Goal: Transaction & Acquisition: Purchase product/service

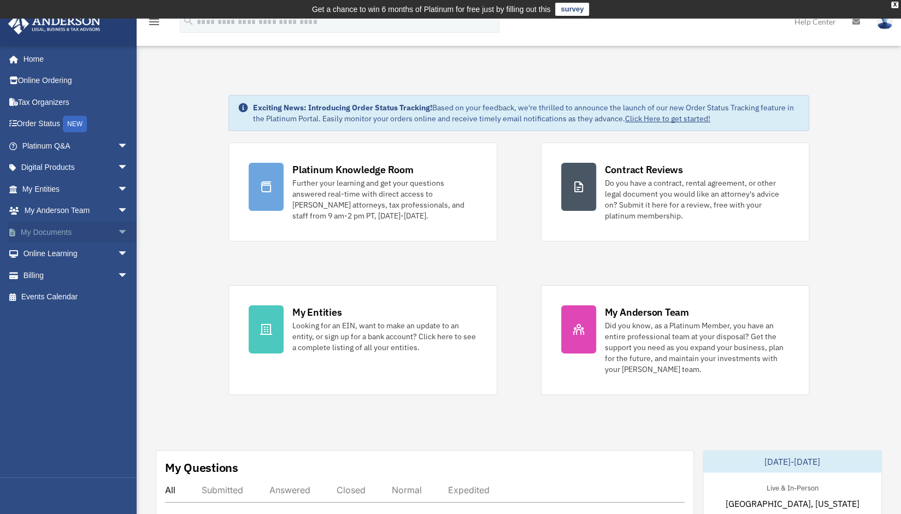
click at [100, 234] on link "My Documents arrow_drop_down" at bounding box center [76, 232] width 137 height 22
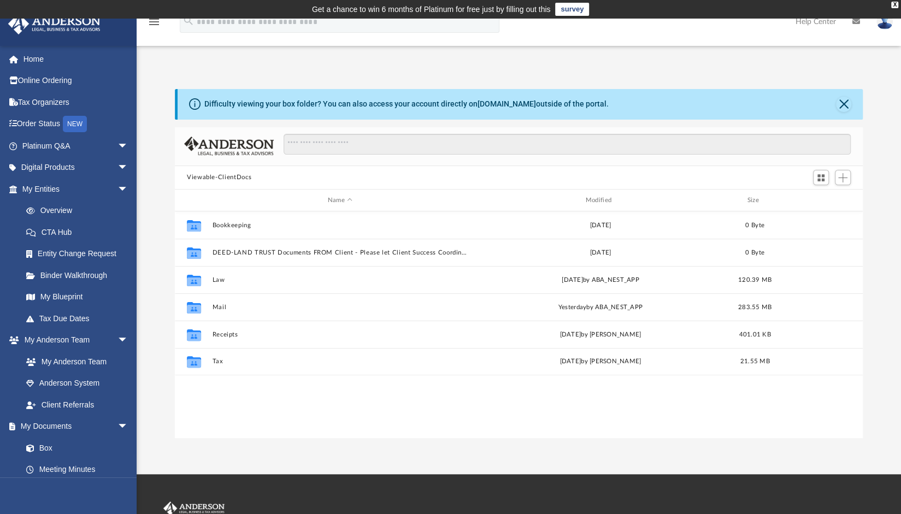
scroll to position [240, 679]
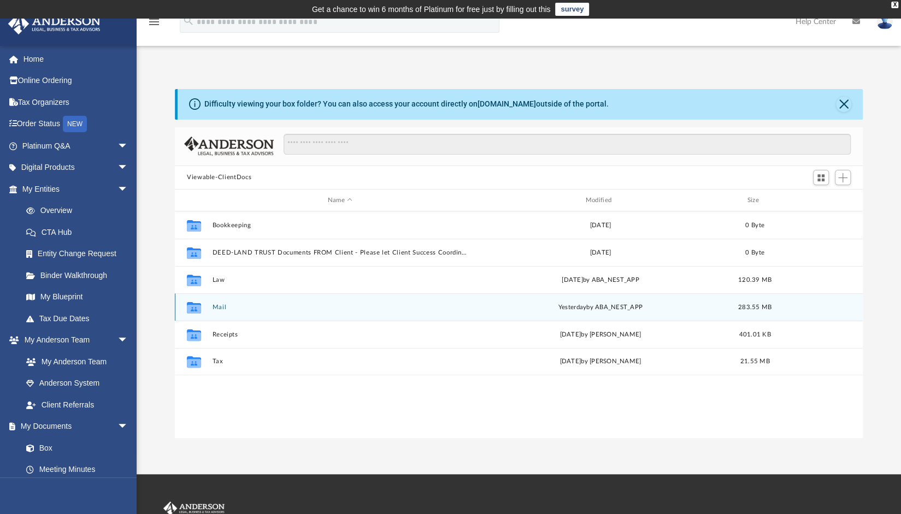
click at [215, 304] on button "Mail" at bounding box center [340, 307] width 256 height 7
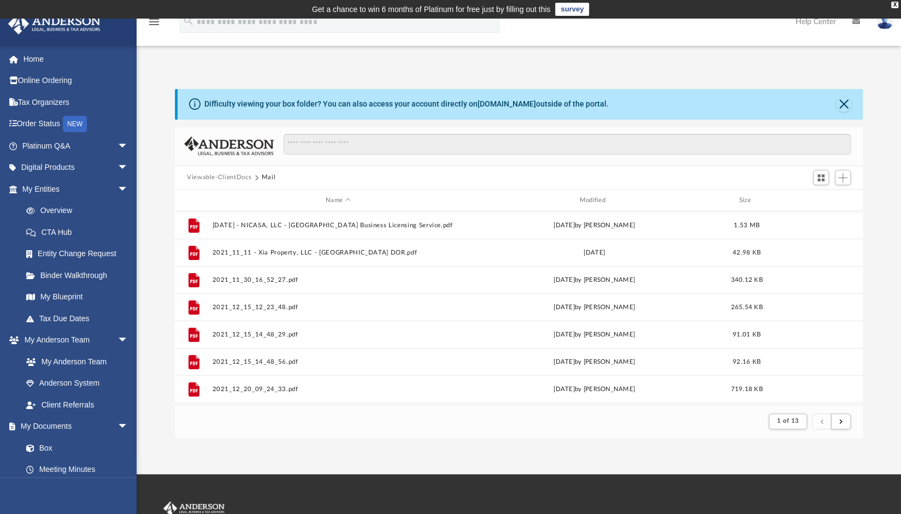
scroll to position [9, 9]
click at [597, 201] on div "Modified" at bounding box center [594, 201] width 252 height 10
click at [605, 199] on div "Modified" at bounding box center [594, 201] width 252 height 10
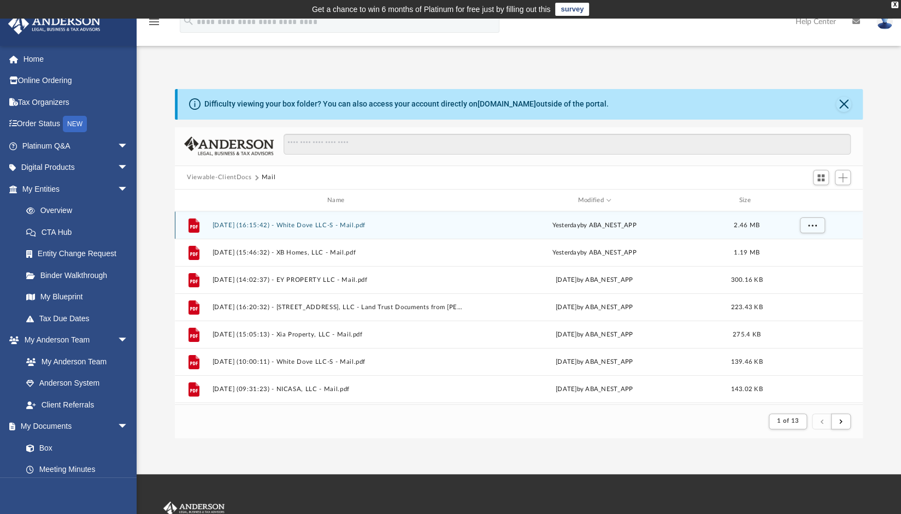
click at [333, 225] on button "2025.09.22 (16:15:42) - White Dove LLC-S - Mail.pdf" at bounding box center [337, 225] width 251 height 7
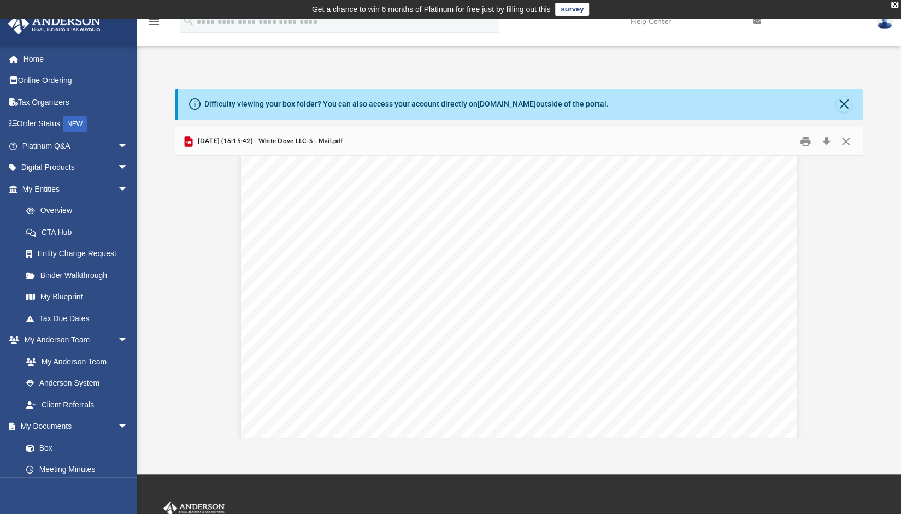
scroll to position [383, 0]
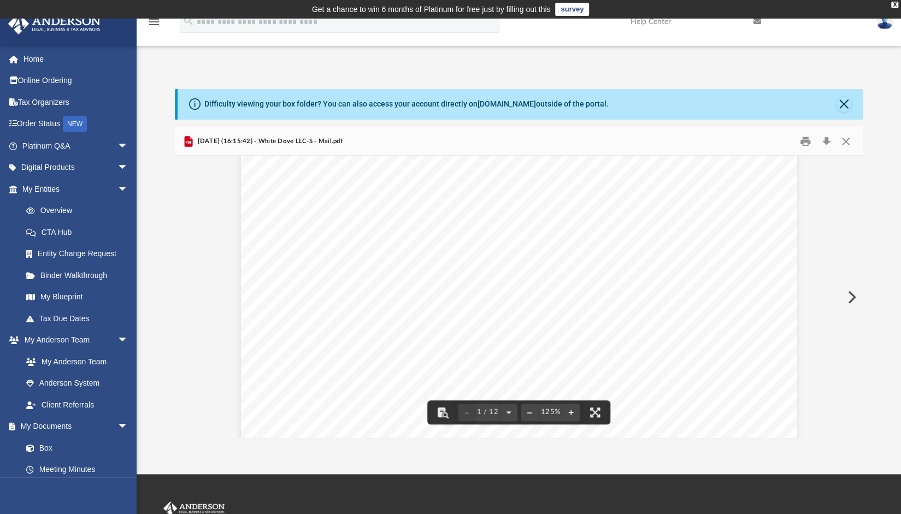
click at [850, 293] on button "Preview" at bounding box center [851, 297] width 24 height 31
click at [850, 292] on button "Preview" at bounding box center [851, 297] width 24 height 31
click at [857, 290] on button "Preview" at bounding box center [851, 297] width 24 height 31
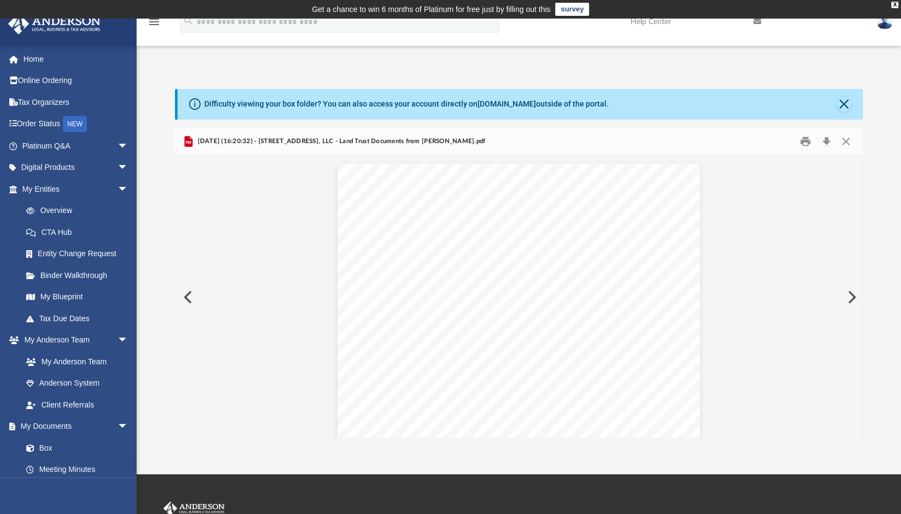
click at [852, 292] on button "Preview" at bounding box center [851, 297] width 24 height 31
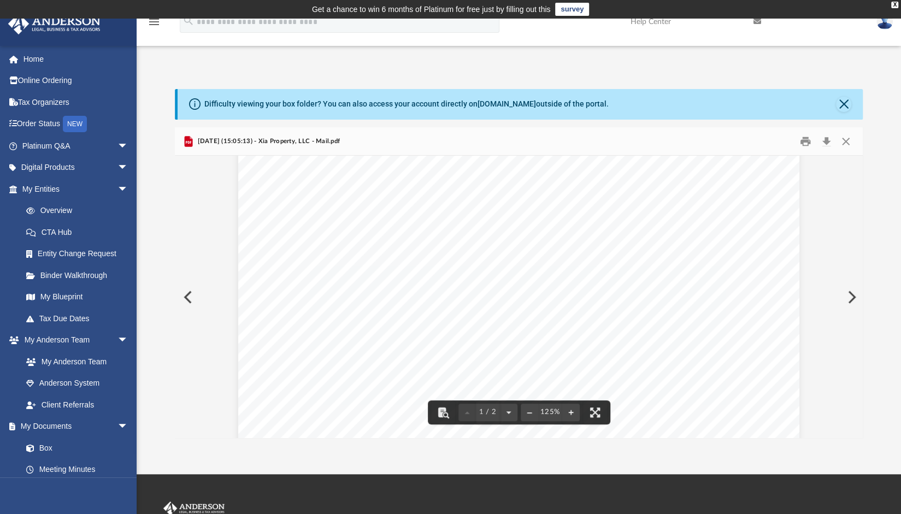
click at [849, 293] on button "Preview" at bounding box center [851, 297] width 24 height 31
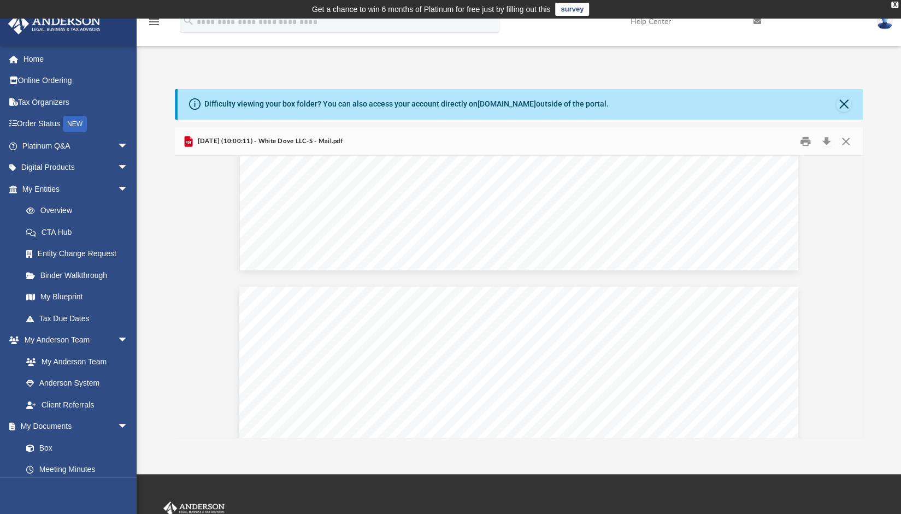
scroll to position [437, 0]
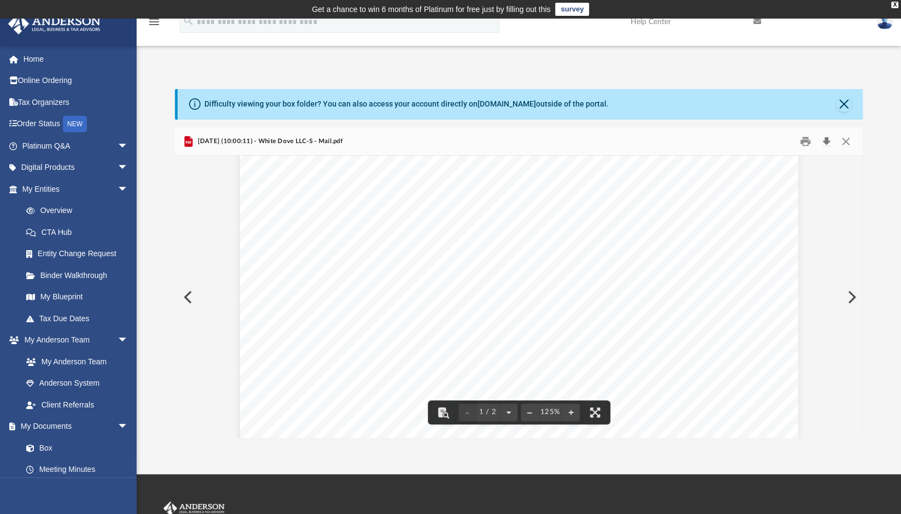
click at [830, 143] on button "Download" at bounding box center [826, 141] width 20 height 17
click at [853, 294] on button "Preview" at bounding box center [851, 297] width 24 height 31
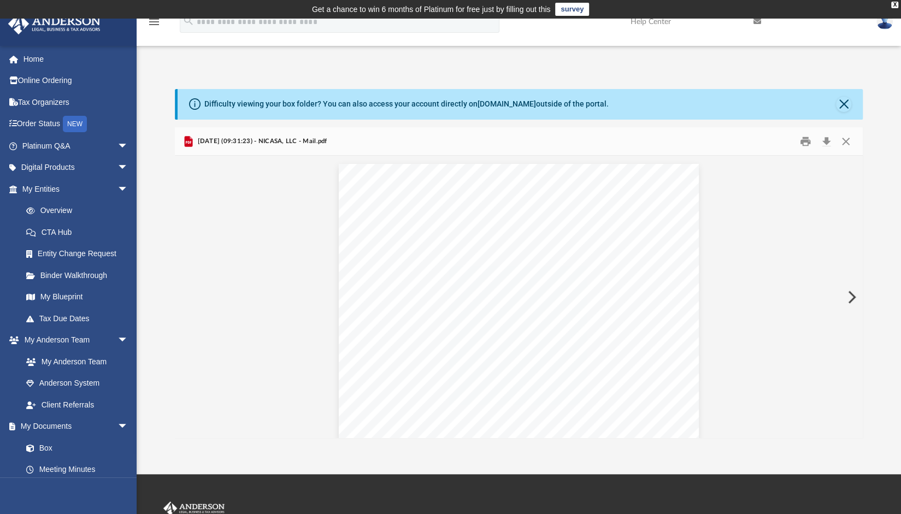
click at [851, 292] on button "Preview" at bounding box center [851, 297] width 24 height 31
click at [851, 296] on button "Preview" at bounding box center [851, 297] width 24 height 31
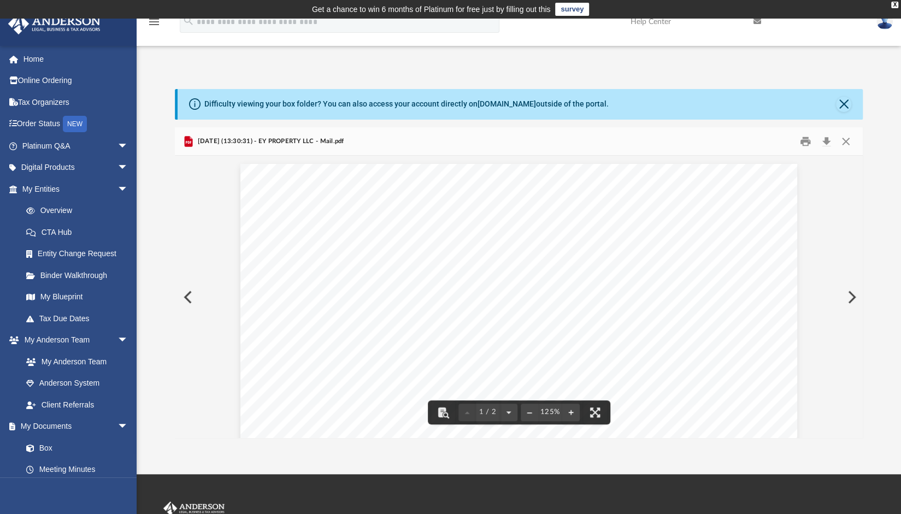
click at [847, 297] on button "Preview" at bounding box center [851, 297] width 24 height 31
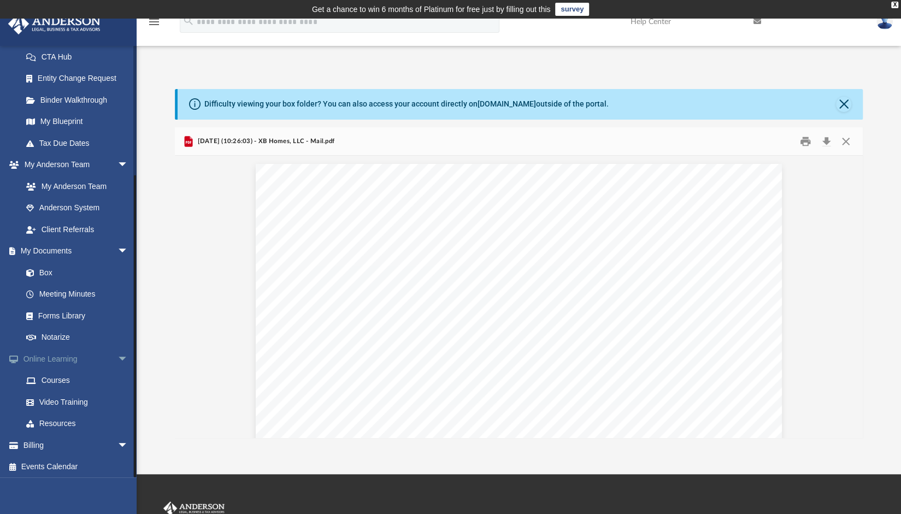
scroll to position [178, 0]
click at [117, 438] on span "arrow_drop_down" at bounding box center [128, 443] width 22 height 22
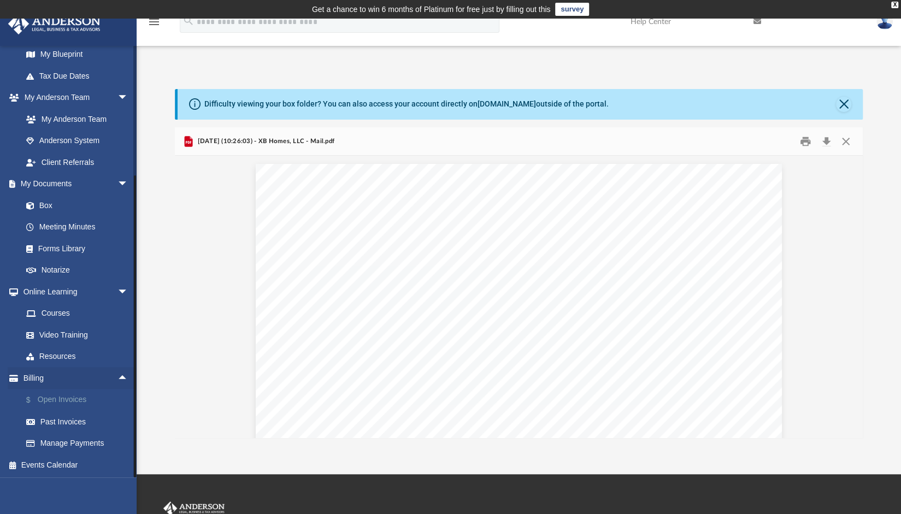
click at [61, 397] on link "$ Open Invoices" at bounding box center [80, 400] width 130 height 22
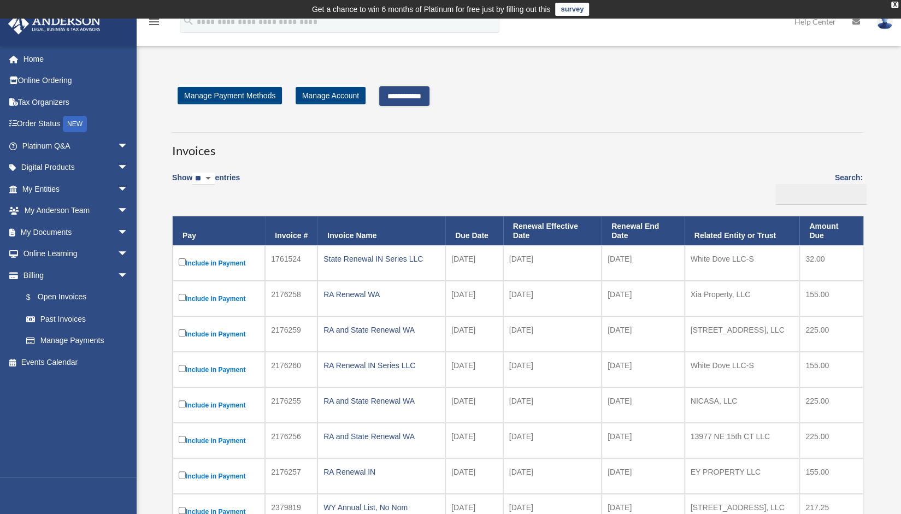
click at [407, 96] on input "**********" at bounding box center [404, 96] width 50 height 20
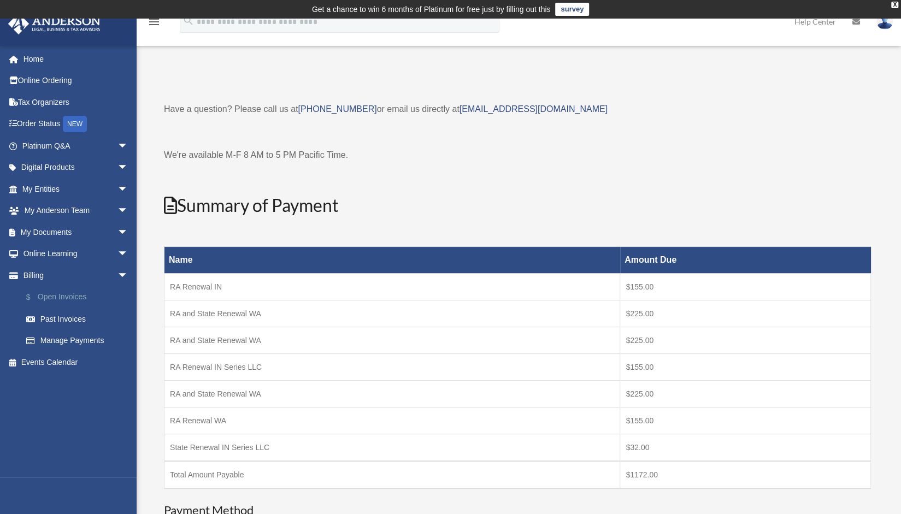
click at [68, 293] on link "$ Open Invoices" at bounding box center [80, 297] width 130 height 22
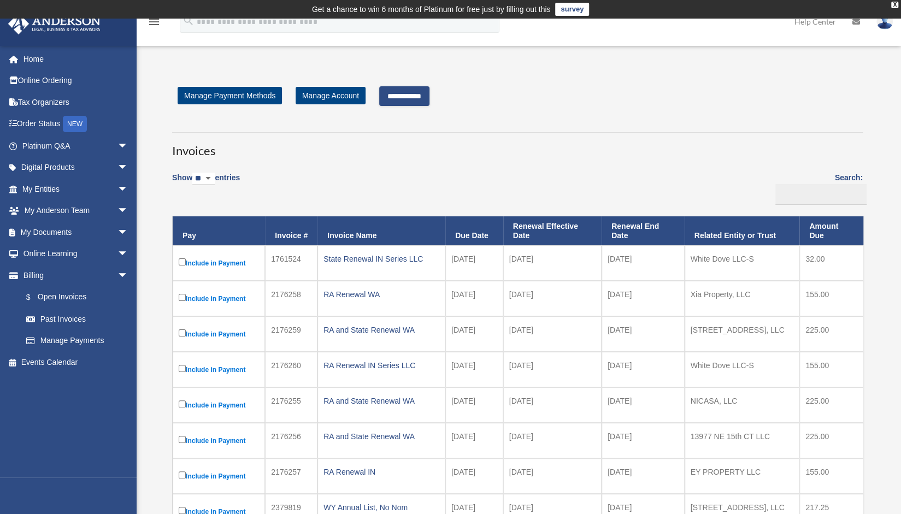
click at [421, 98] on input "**********" at bounding box center [404, 96] width 50 height 20
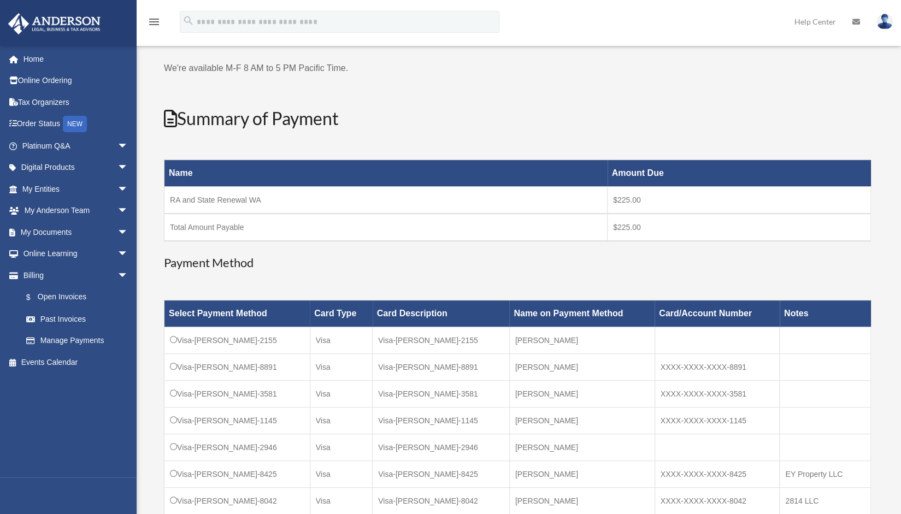
scroll to position [219, 0]
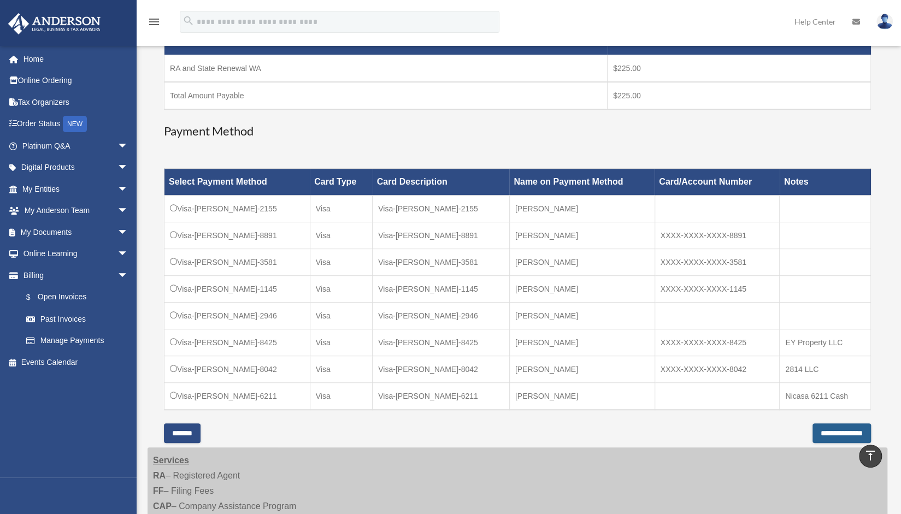
click at [824, 433] on input "**********" at bounding box center [842, 434] width 58 height 20
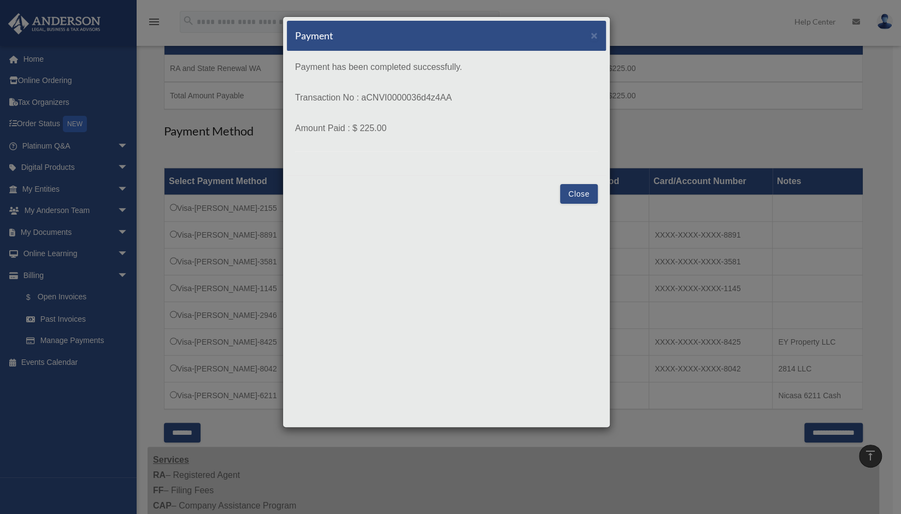
click at [586, 191] on button "Close" at bounding box center [579, 194] width 38 height 20
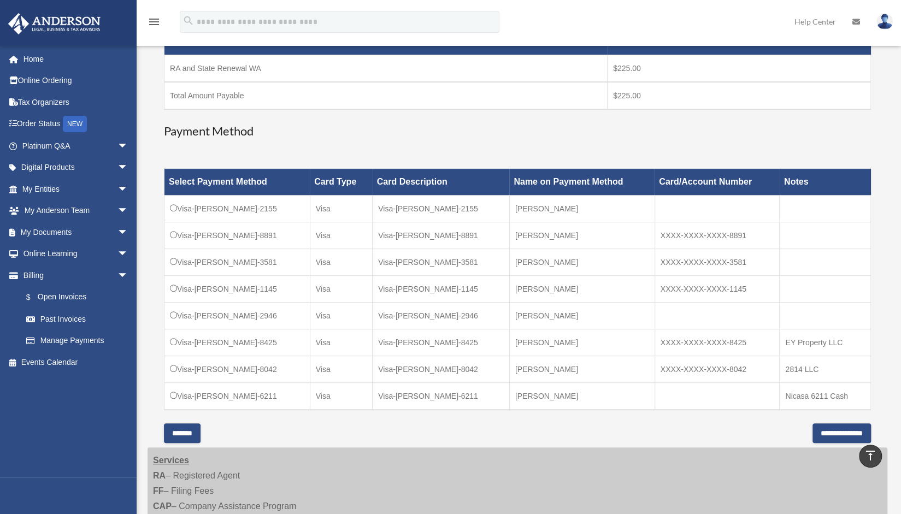
scroll to position [0, 0]
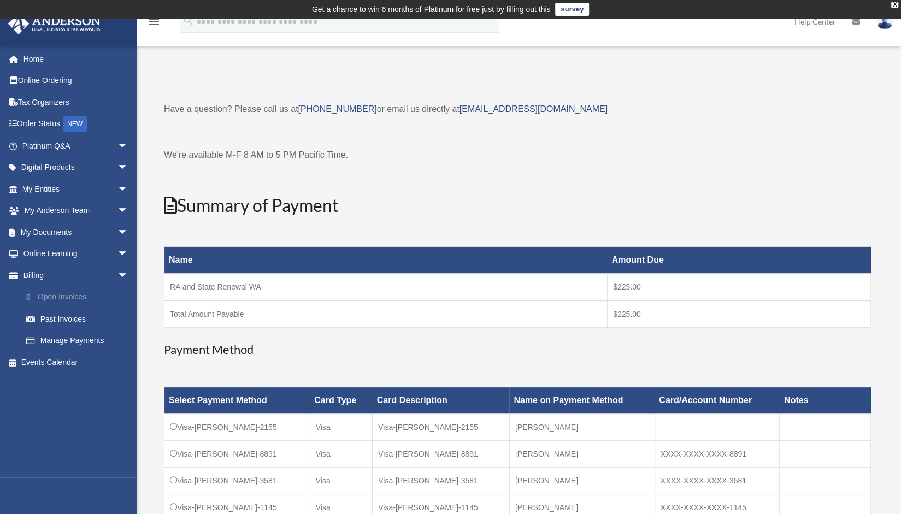
click at [57, 295] on link "$ Open Invoices" at bounding box center [80, 297] width 130 height 22
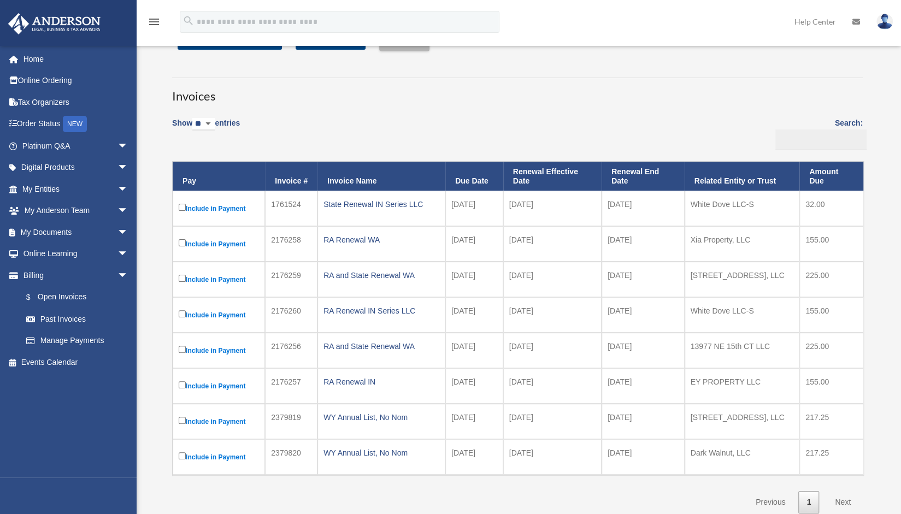
scroll to position [109, 0]
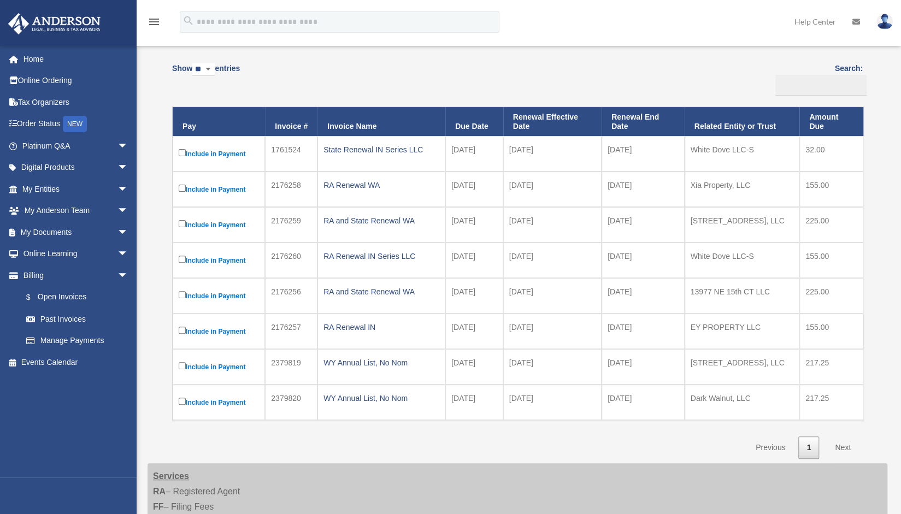
click at [182, 325] on label "Include in Payment" at bounding box center [219, 332] width 80 height 14
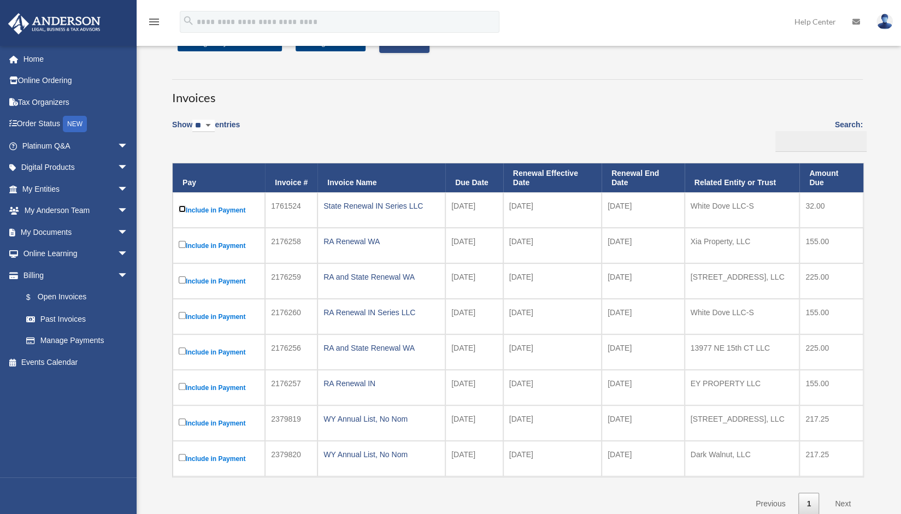
scroll to position [0, 0]
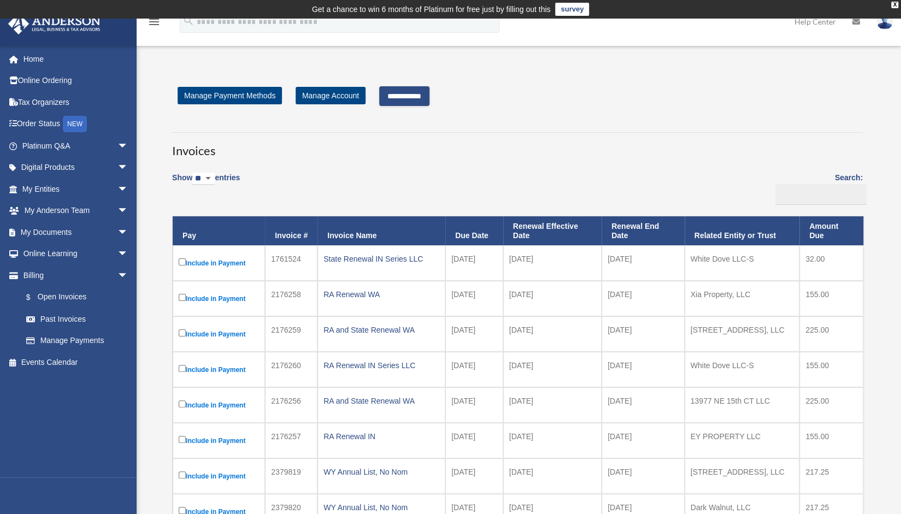
click at [410, 98] on input "**********" at bounding box center [404, 96] width 50 height 20
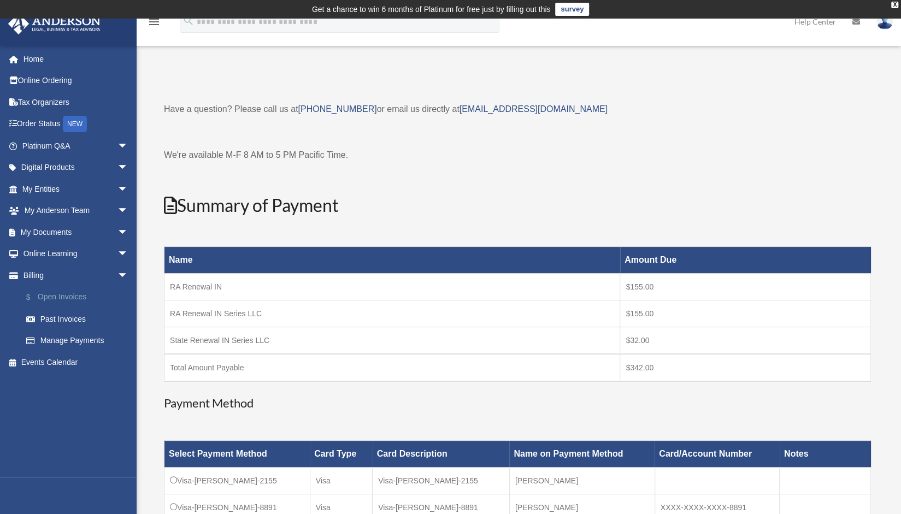
click at [70, 298] on link "$ Open Invoices" at bounding box center [80, 297] width 130 height 22
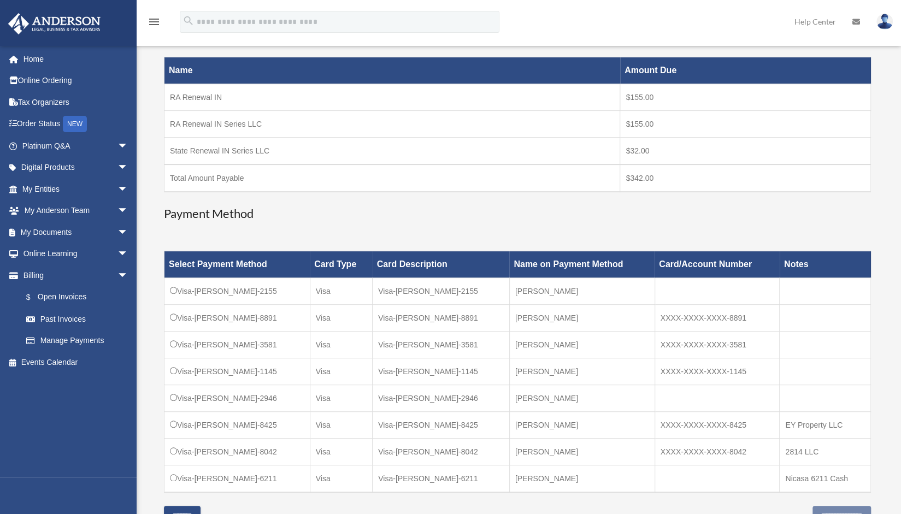
scroll to position [328, 0]
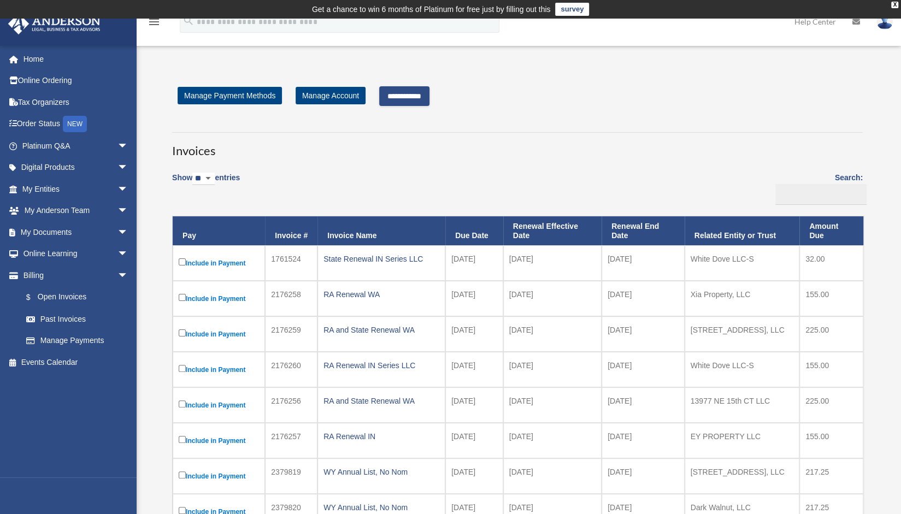
click at [430, 98] on input "**********" at bounding box center [404, 96] width 50 height 20
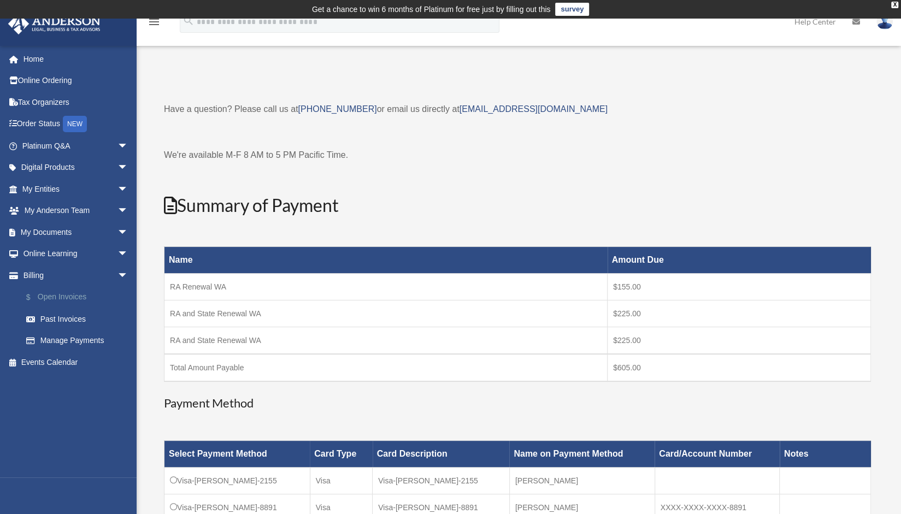
click at [53, 297] on link "$ Open Invoices" at bounding box center [80, 297] width 130 height 22
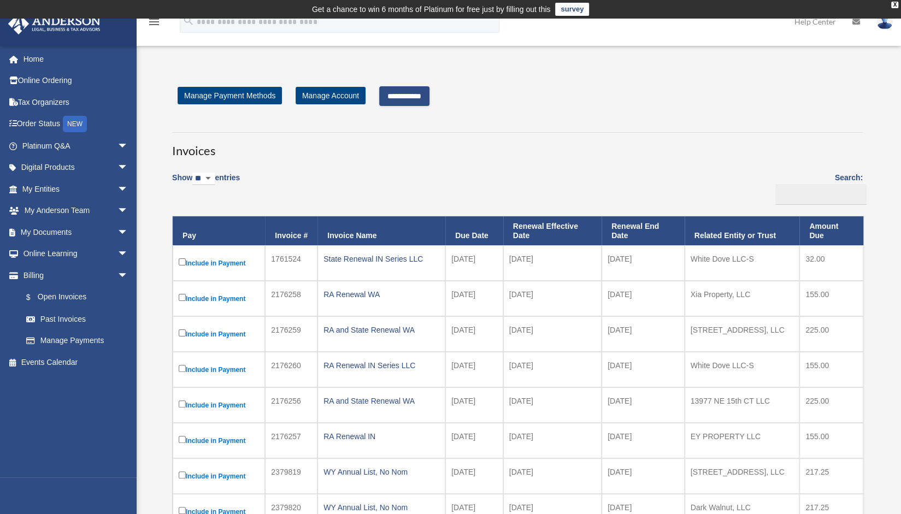
click at [418, 99] on input "**********" at bounding box center [404, 96] width 50 height 20
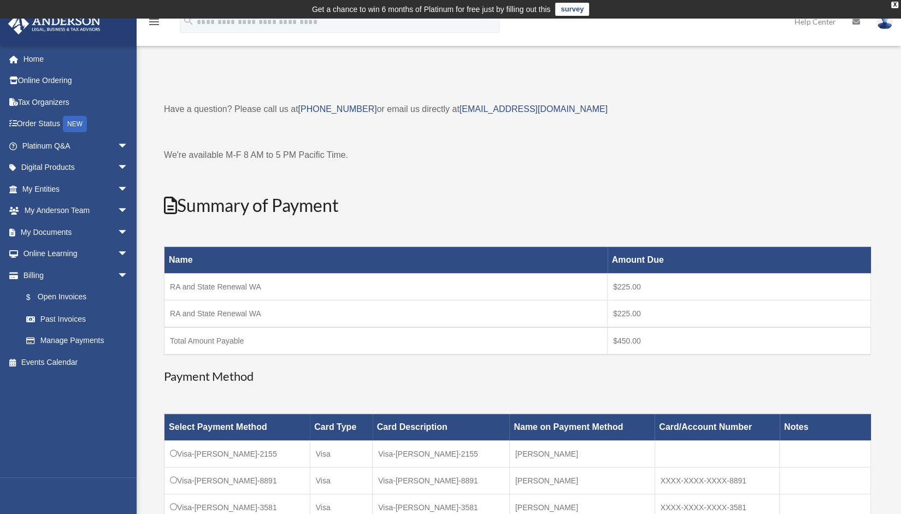
scroll to position [273, 0]
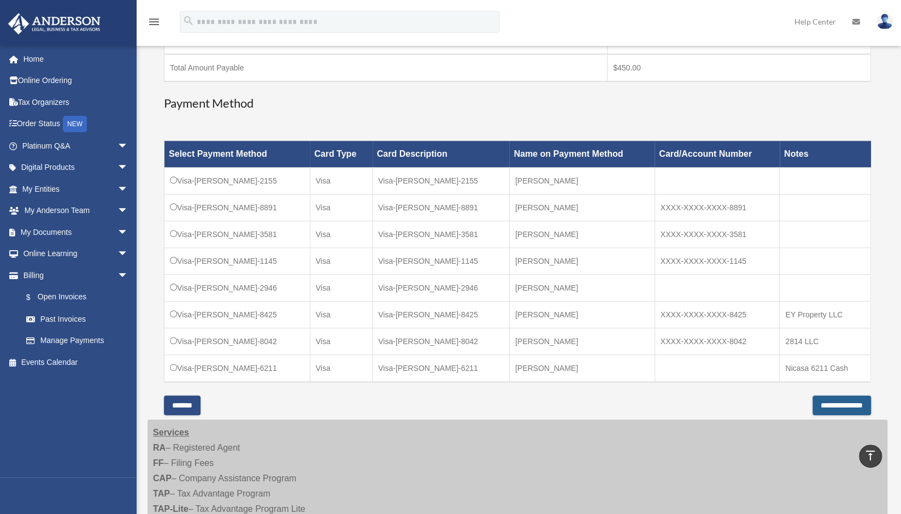
click at [816, 401] on input "**********" at bounding box center [842, 406] width 58 height 20
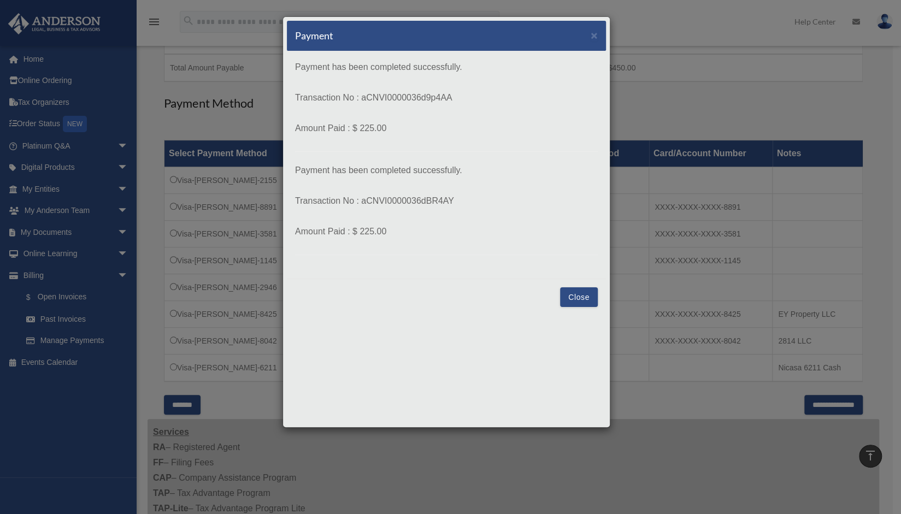
click at [586, 290] on button "Close" at bounding box center [579, 297] width 38 height 20
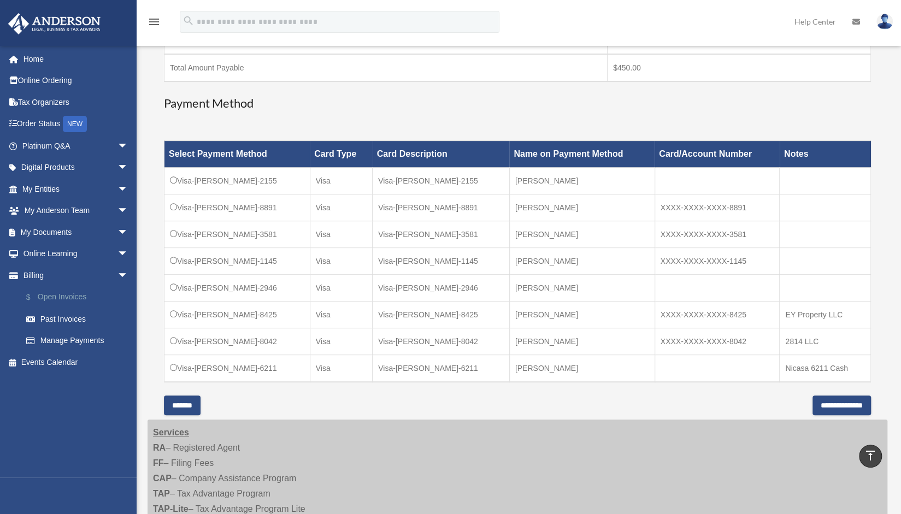
click at [61, 291] on link "$ Open Invoices" at bounding box center [80, 297] width 130 height 22
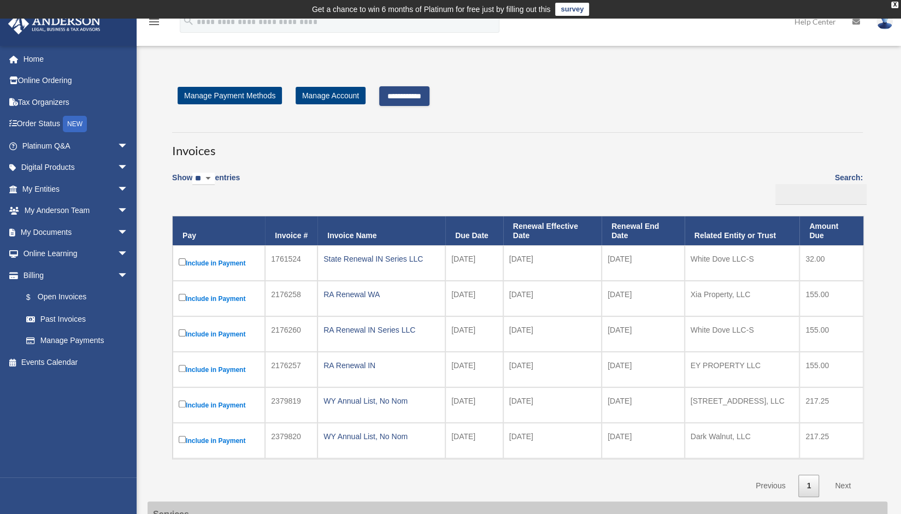
click at [418, 100] on input "**********" at bounding box center [404, 96] width 50 height 20
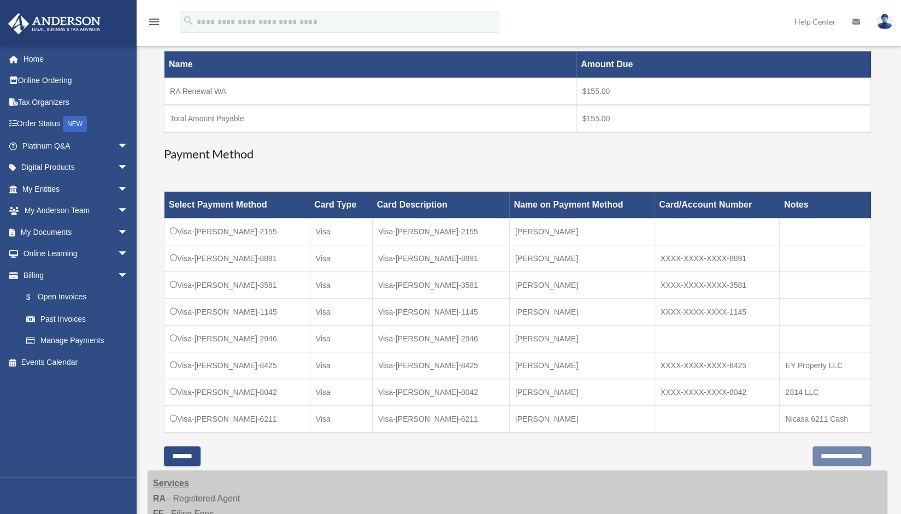
scroll to position [219, 0]
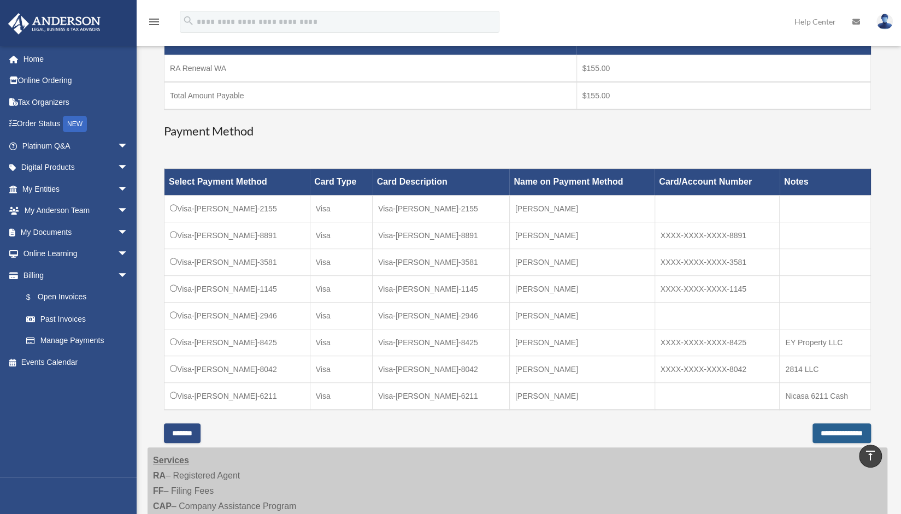
click at [833, 429] on input "**********" at bounding box center [842, 434] width 58 height 20
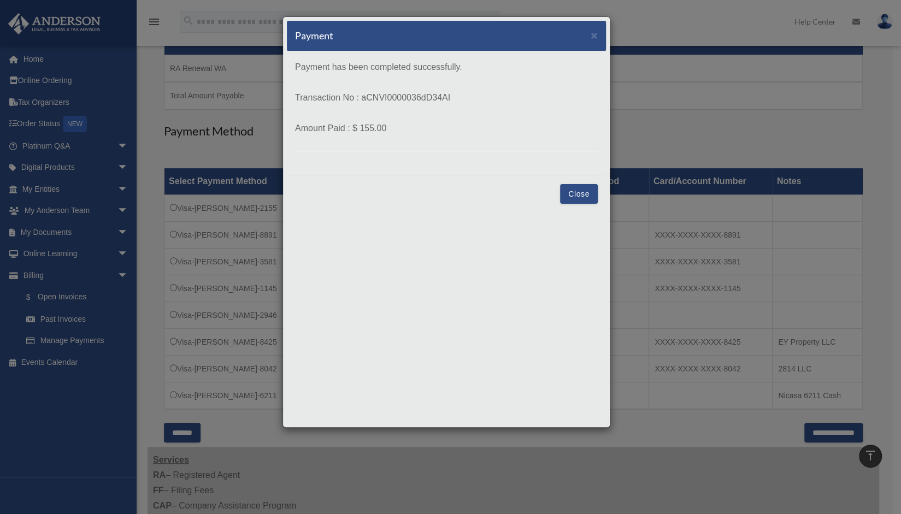
click at [579, 193] on button "Close" at bounding box center [579, 194] width 38 height 20
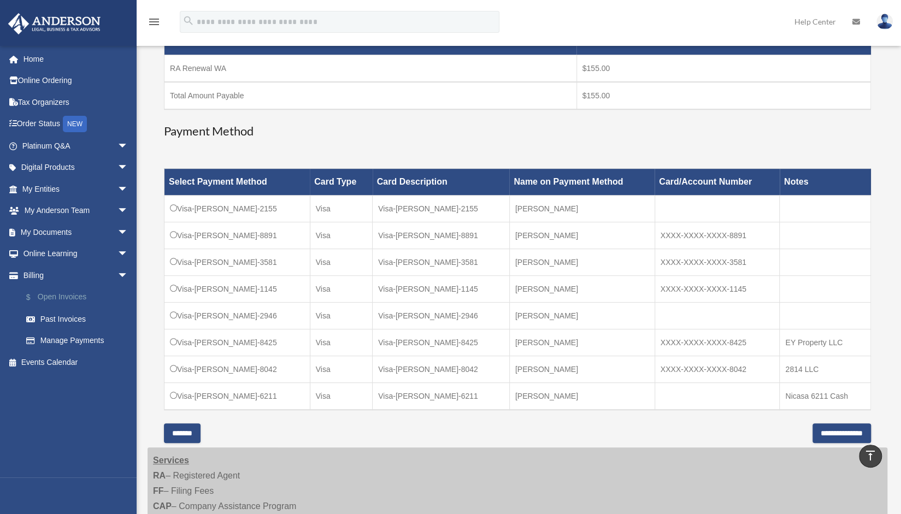
click at [79, 297] on link "$ Open Invoices" at bounding box center [80, 297] width 130 height 22
